Goal: Information Seeking & Learning: Learn about a topic

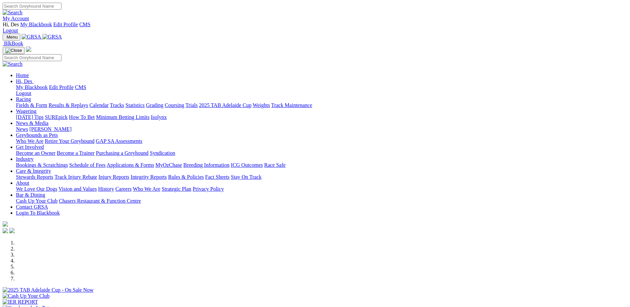
click at [204, 174] on link "Rules & Policies" at bounding box center [186, 177] width 36 height 6
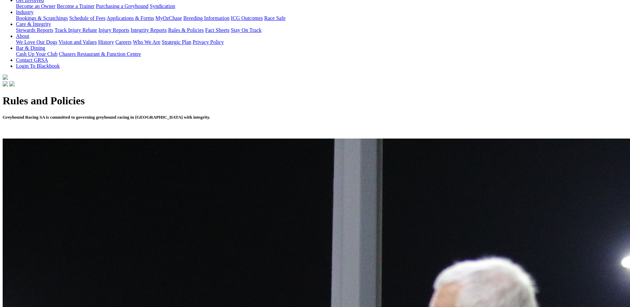
scroll to position [199, 0]
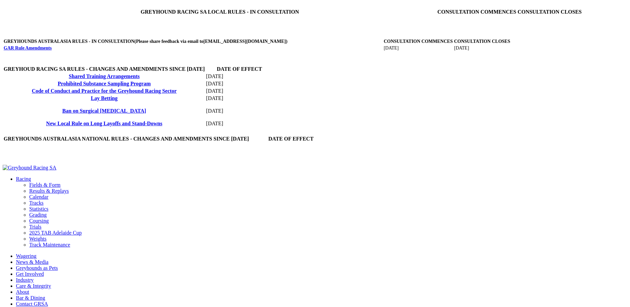
scroll to position [265, 0]
click at [125, 125] on link "New Local Rule on Long Layoffs and Stand-Downs" at bounding box center [104, 123] width 116 height 6
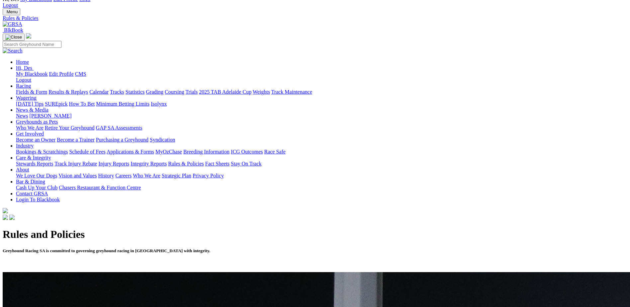
scroll to position [66, 0]
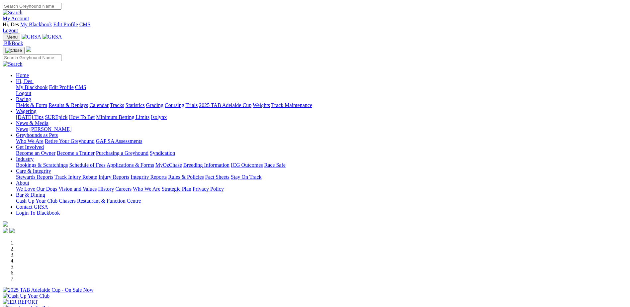
scroll to position [133, 0]
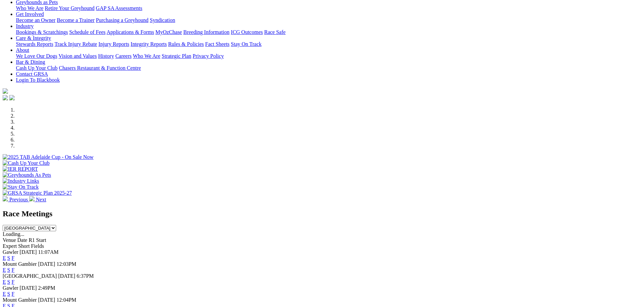
click at [15, 267] on link "F" at bounding box center [13, 270] width 3 height 6
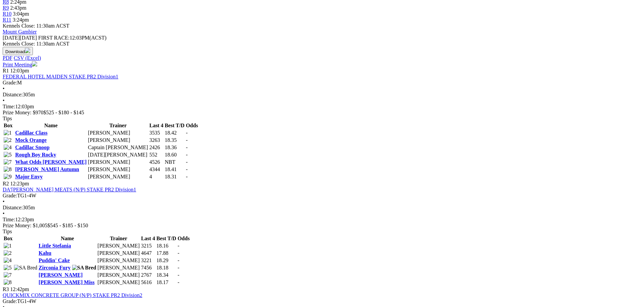
scroll to position [265, 0]
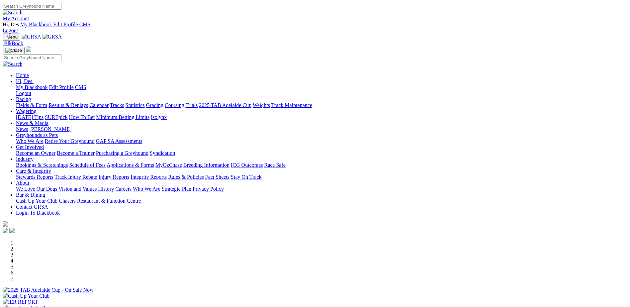
click at [34, 156] on link "Industry" at bounding box center [25, 159] width 18 height 6
click at [229, 174] on link "Fact Sheets" at bounding box center [217, 177] width 24 height 6
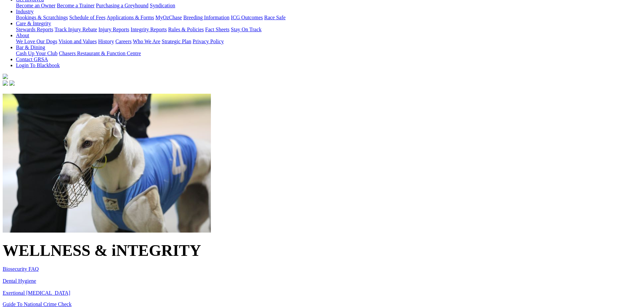
scroll to position [166, 0]
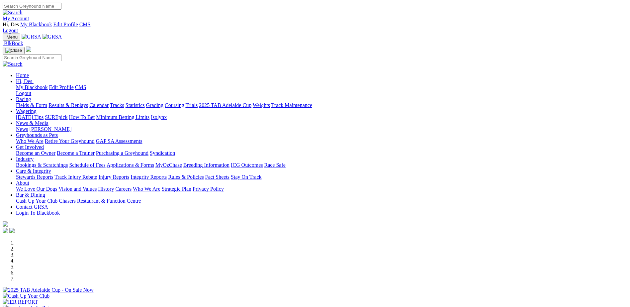
click at [229, 162] on link "Breeding Information" at bounding box center [206, 165] width 46 height 6
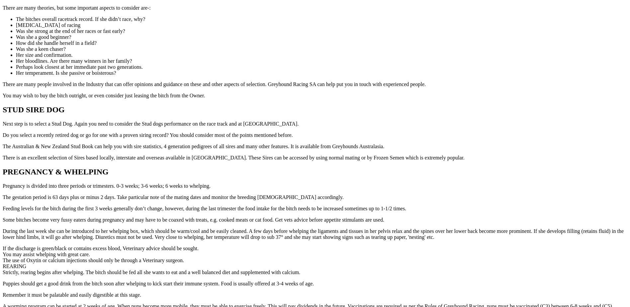
scroll to position [697, 0]
